Goal: Transaction & Acquisition: Purchase product/service

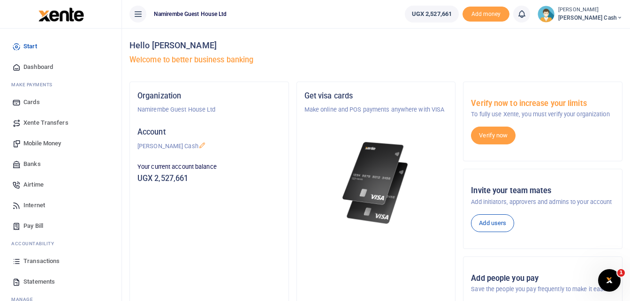
click at [48, 140] on span "Mobile Money" at bounding box center [42, 143] width 38 height 9
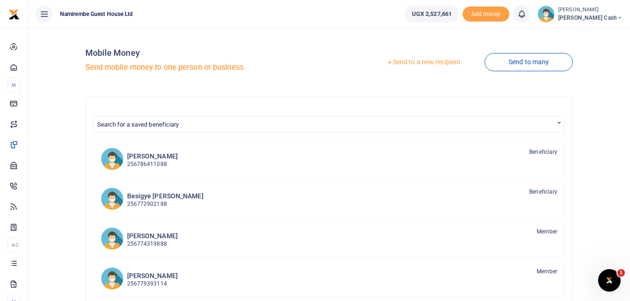
click at [424, 62] on link "Send to a new recipient" at bounding box center [423, 62] width 123 height 17
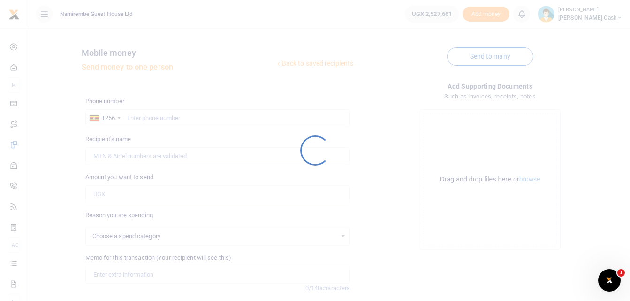
select select
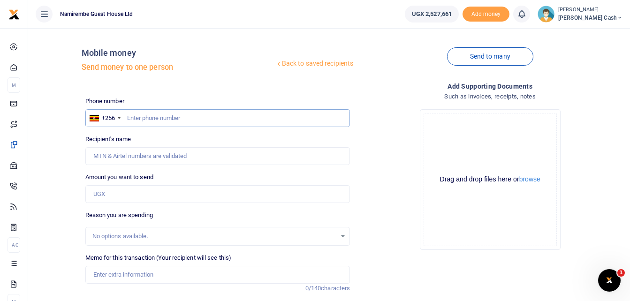
click at [138, 115] on input "text" at bounding box center [217, 118] width 265 height 18
type input "0786411088"
type input "[PERSON_NAME]"
type input "0786411088"
click at [103, 192] on input "Amount you want to send" at bounding box center [217, 194] width 265 height 18
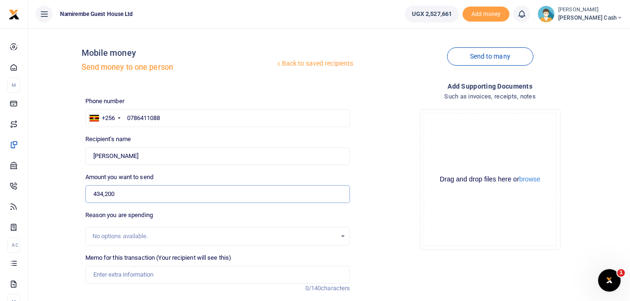
type input "434,200"
click at [100, 278] on input "Memo for this transaction (Your recipient will see this)" at bounding box center [217, 275] width 265 height 18
type input "B"
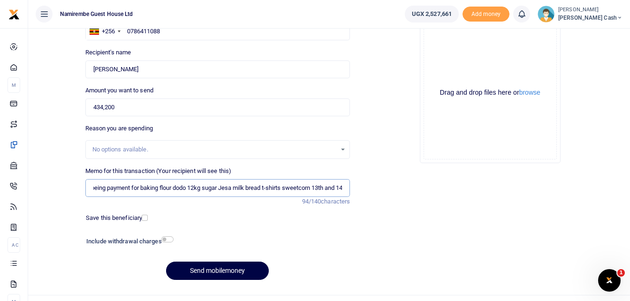
scroll to position [105, 0]
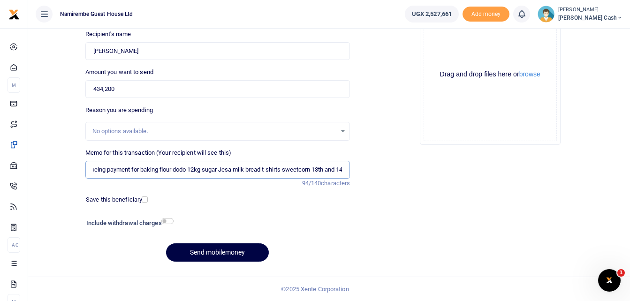
type input "being payment for baking flour dodo 12kg sugar Jesa milk bread t-shirts sweetco…"
click at [169, 221] on input "checkbox" at bounding box center [167, 221] width 12 height 6
checkbox input "true"
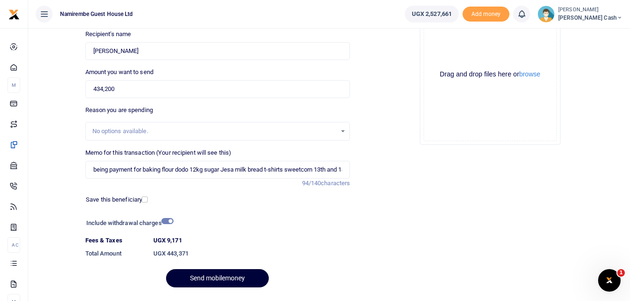
click at [230, 274] on button "Send mobilemoney" at bounding box center [217, 278] width 103 height 18
click at [319, 170] on input "being payment for baking flour dodo 12kg sugar Jesa milk bread t-shirts sweetco…" at bounding box center [217, 170] width 265 height 18
click at [221, 277] on button "Send mobilemoney" at bounding box center [217, 278] width 103 height 18
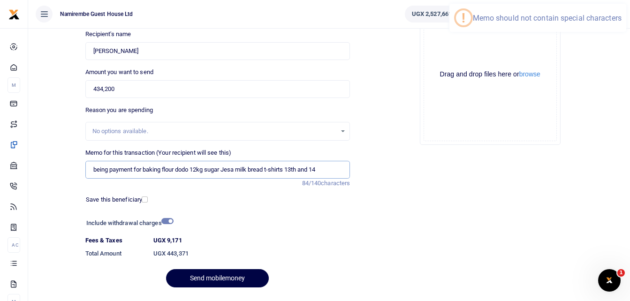
click at [134, 170] on input "being payment for baking flour dodo 12kg sugar Jesa milk bread t-shirts 13th an…" at bounding box center [217, 170] width 265 height 18
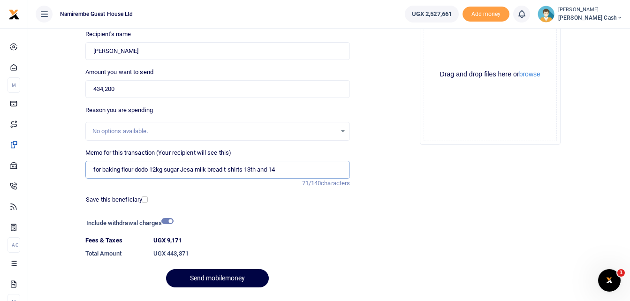
click at [277, 169] on input "for baking flour dodo 12kg sugar Jesa milk bread t-shirts 13th and 14" at bounding box center [217, 170] width 265 height 18
click at [262, 167] on input "for baking flour dodo 12kg sugar Jesa milk bread t-shirts 13th and 14" at bounding box center [217, 170] width 265 height 18
click at [283, 169] on input "for baking flour dodo 12kg sugar Jesa milk bread t-shirts 13 and 14" at bounding box center [217, 170] width 265 height 18
type input "for baking flour dodo 12kg sugar Jesa milk bread t-shirts 13 and 14 sweetcorn"
click at [212, 277] on button "Send mobilemoney" at bounding box center [217, 278] width 103 height 18
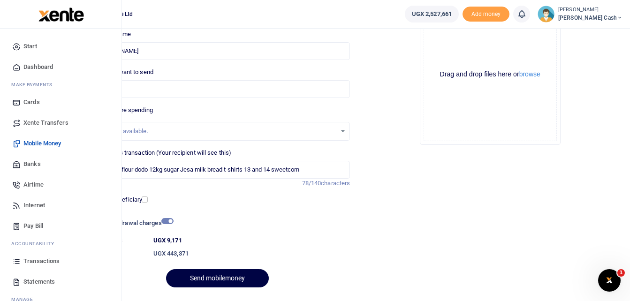
click at [42, 259] on span "Transactions" at bounding box center [41, 261] width 36 height 9
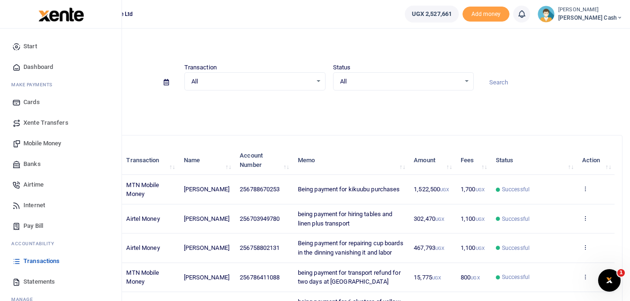
click at [46, 142] on span "Mobile Money" at bounding box center [42, 143] width 38 height 9
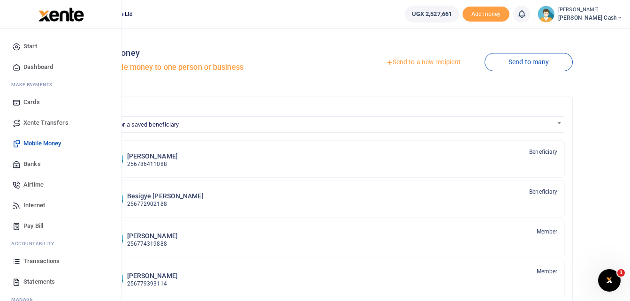
click at [46, 261] on span "Transactions" at bounding box center [41, 261] width 36 height 9
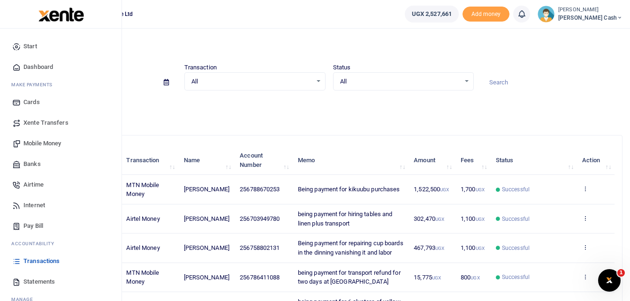
click at [53, 143] on span "Mobile Money" at bounding box center [42, 143] width 38 height 9
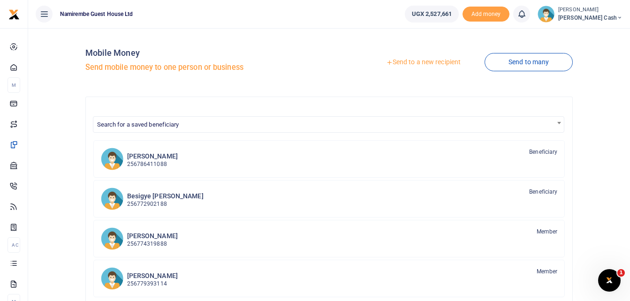
click at [419, 63] on link "Send to a new recipient" at bounding box center [423, 62] width 123 height 17
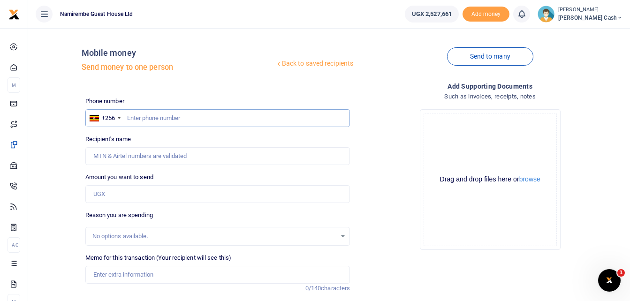
click at [134, 120] on input "text" at bounding box center [217, 118] width 265 height 18
type input "0786411088"
type input "[PERSON_NAME]"
type input "0786411088"
click at [115, 193] on input "Amount you want to send" at bounding box center [217, 194] width 265 height 18
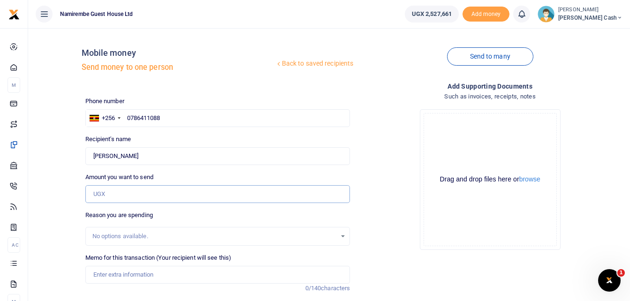
type input "434,200"
type input "being payment for baking flour dodo 12kg sugar Jesa milk bread t-shirts sweetco…"
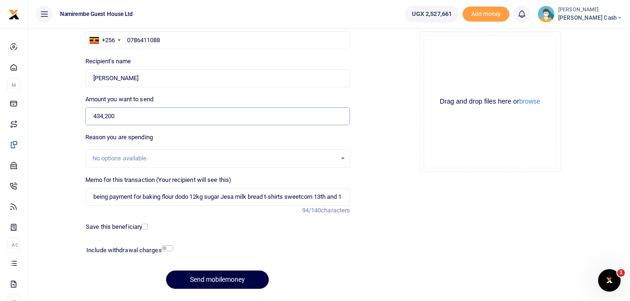
scroll to position [94, 0]
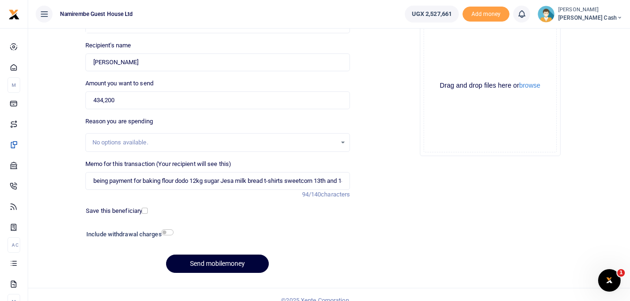
click at [217, 262] on button "Send mobilemoney" at bounding box center [217, 264] width 103 height 18
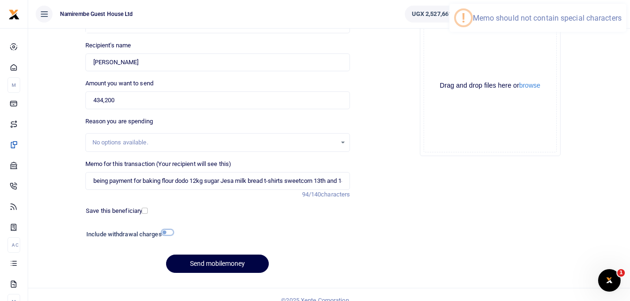
click at [168, 230] on input "checkbox" at bounding box center [167, 233] width 12 height 6
checkbox input "true"
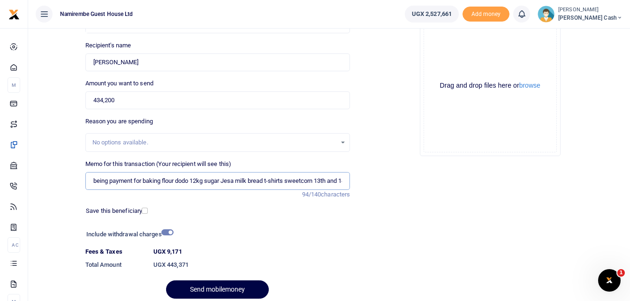
click at [133, 181] on input "being payment for baking flour dodo 12kg sugar Jesa milk bread t-shirts sweetco…" at bounding box center [217, 181] width 265 height 18
click at [218, 289] on button "Send mobilemoney" at bounding box center [217, 290] width 103 height 18
click at [218, 289] on div "Send mobilemoney" at bounding box center [217, 290] width 265 height 18
click at [319, 180] on input "for baking flour dodo 12kg sugar Jesa milk bread t-shirts sweetcorn 13th and 14" at bounding box center [217, 181] width 265 height 18
click at [220, 289] on button "Send mobilemoney" at bounding box center [217, 290] width 103 height 18
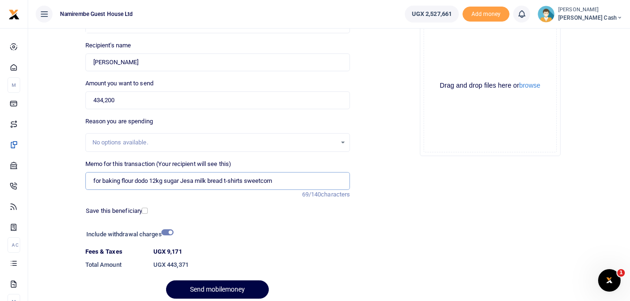
click at [102, 183] on input "for baking flour dodo 12kg sugar Jesa milk bread t-shirts sweetcorn" at bounding box center [217, 181] width 265 height 18
click at [214, 288] on button "Send mobilemoney" at bounding box center [217, 290] width 103 height 18
click at [280, 181] on input "baking flour dodo 12kg sugar Jesa milk bread t-shirts sweetcorn" at bounding box center [217, 181] width 265 height 18
click at [242, 182] on input "baking flour dodo 12kg sugar Jesa milk bread t-shirts sweetcorn" at bounding box center [217, 181] width 265 height 18
type input "baking flour dodo 12kg sugar Jesa milk bread sweetcorn"
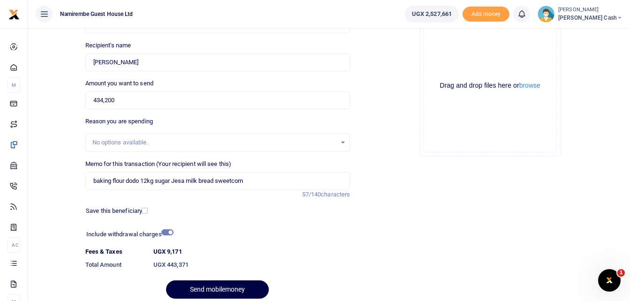
click at [274, 232] on div at bounding box center [252, 235] width 158 height 15
click at [259, 182] on input "baking flour dodo 12kg sugar Jesa milk bread sweetcorn" at bounding box center [217, 181] width 265 height 18
click at [227, 289] on button "Send mobilemoney" at bounding box center [217, 290] width 103 height 18
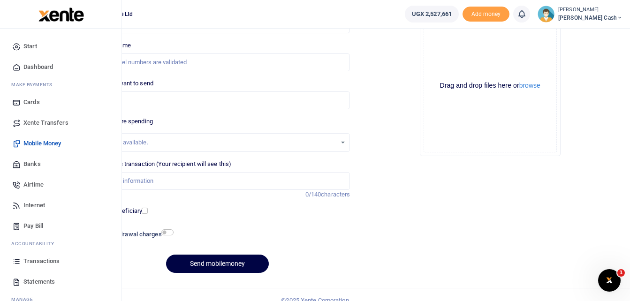
click at [38, 258] on span "Transactions" at bounding box center [41, 261] width 36 height 9
